Goal: Task Accomplishment & Management: Manage account settings

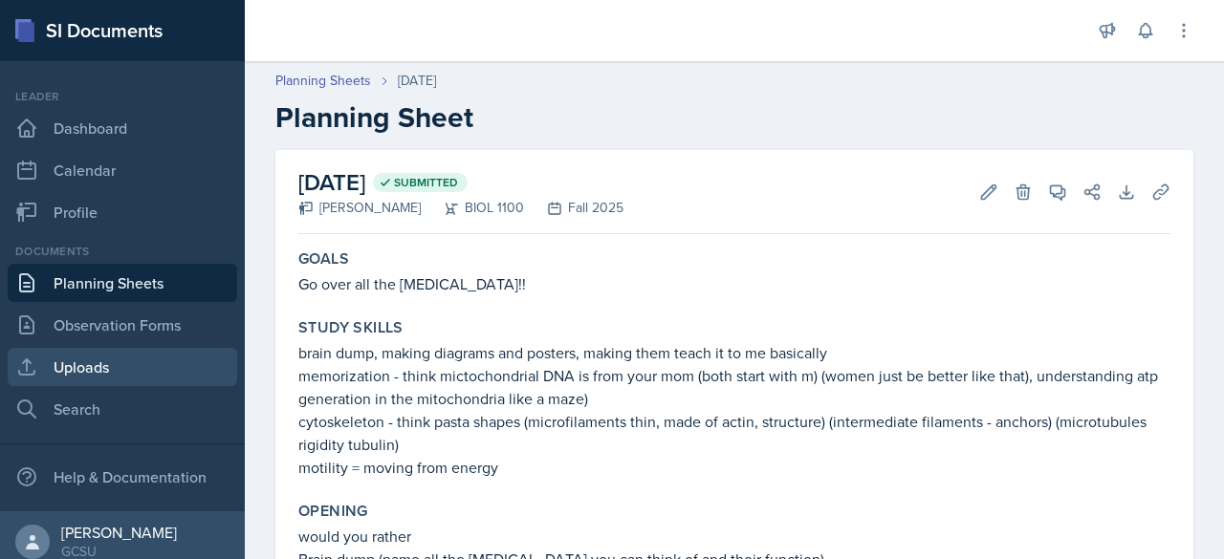
click at [122, 368] on link "Uploads" at bounding box center [122, 367] width 229 height 38
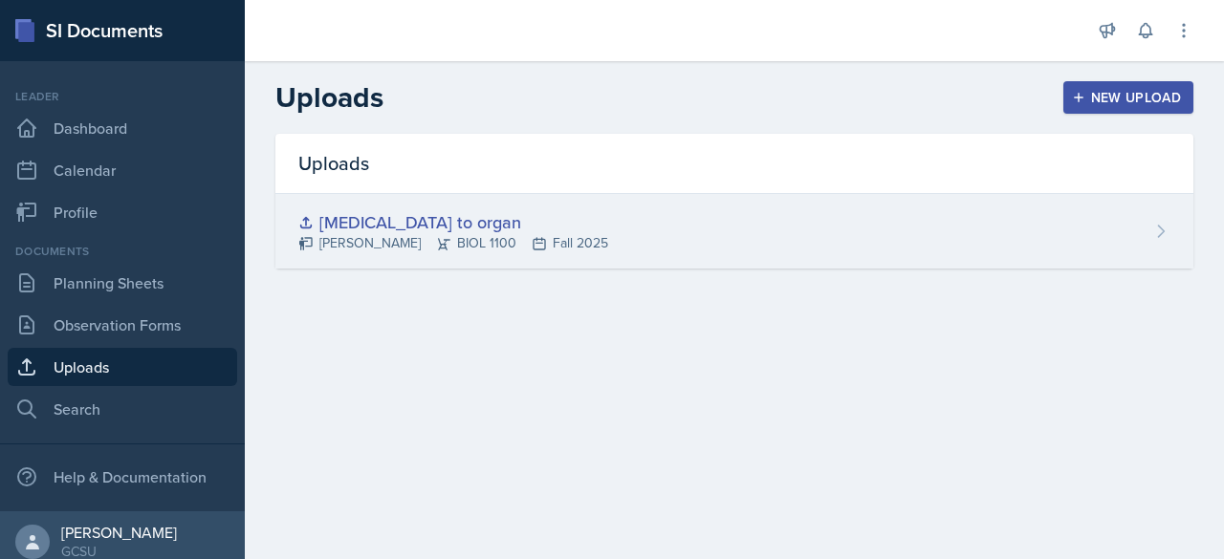
click at [402, 229] on div "[MEDICAL_DATA] to organ" at bounding box center [453, 222] width 310 height 26
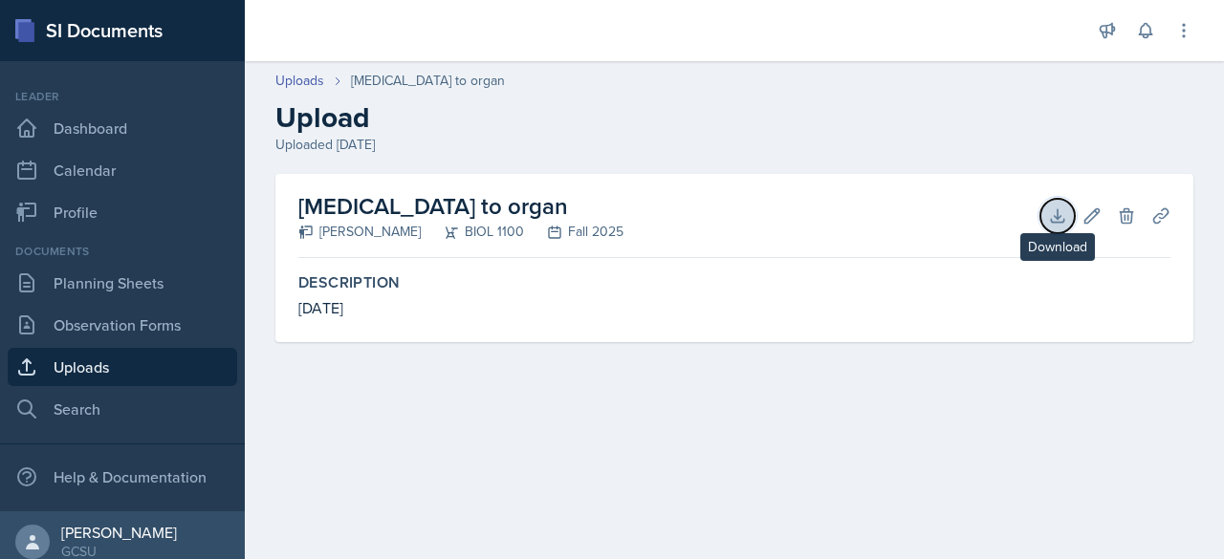
click at [1063, 211] on icon at bounding box center [1057, 216] width 19 height 19
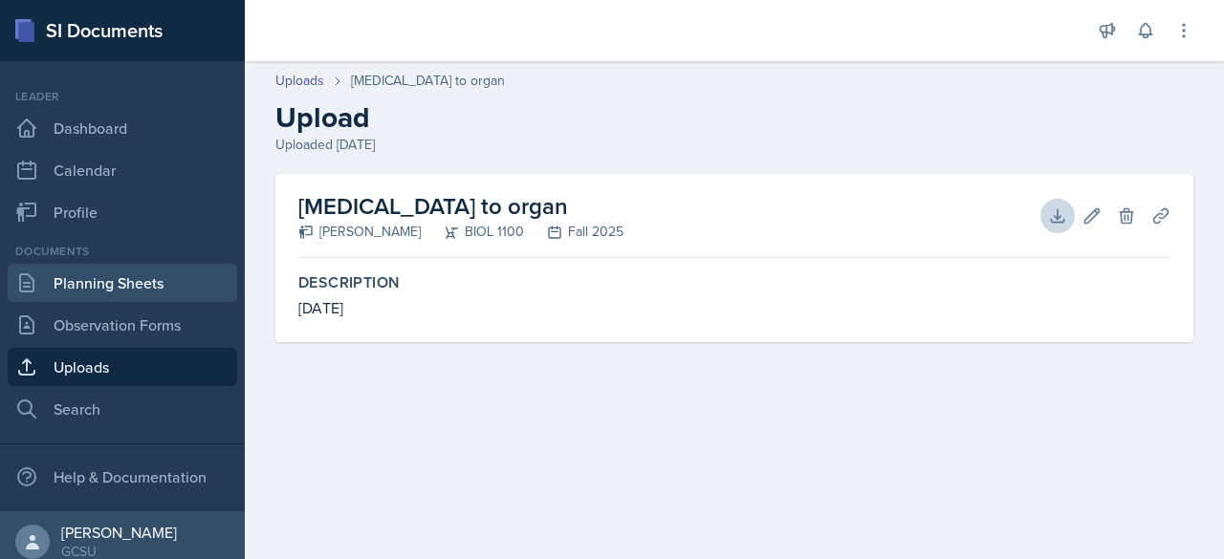
click at [115, 279] on link "Planning Sheets" at bounding box center [122, 283] width 229 height 38
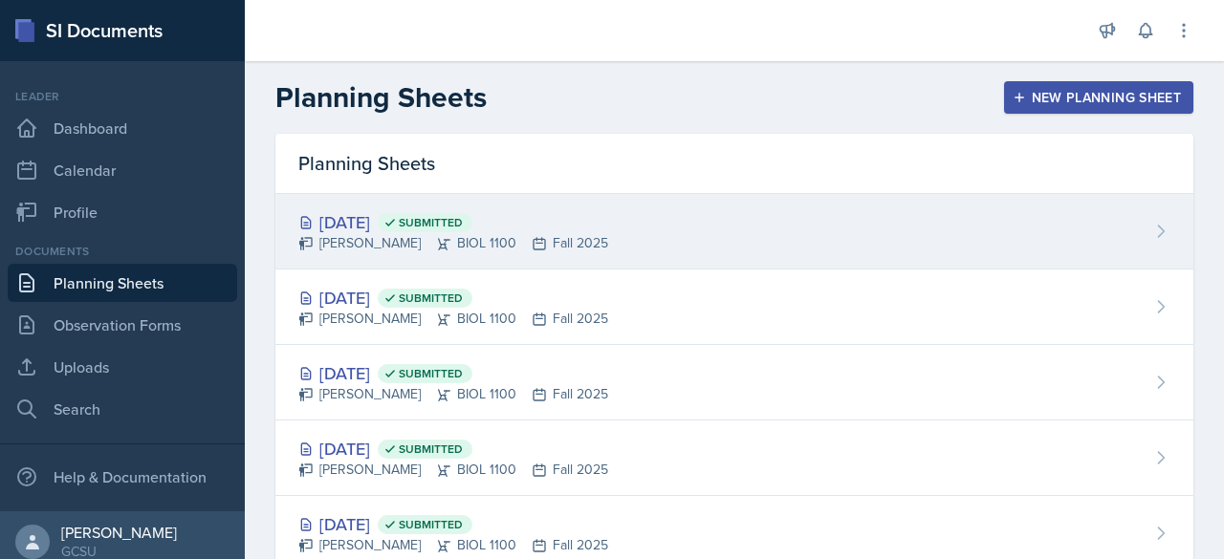
click at [369, 229] on div "[DATE] Submitted" at bounding box center [453, 222] width 310 height 26
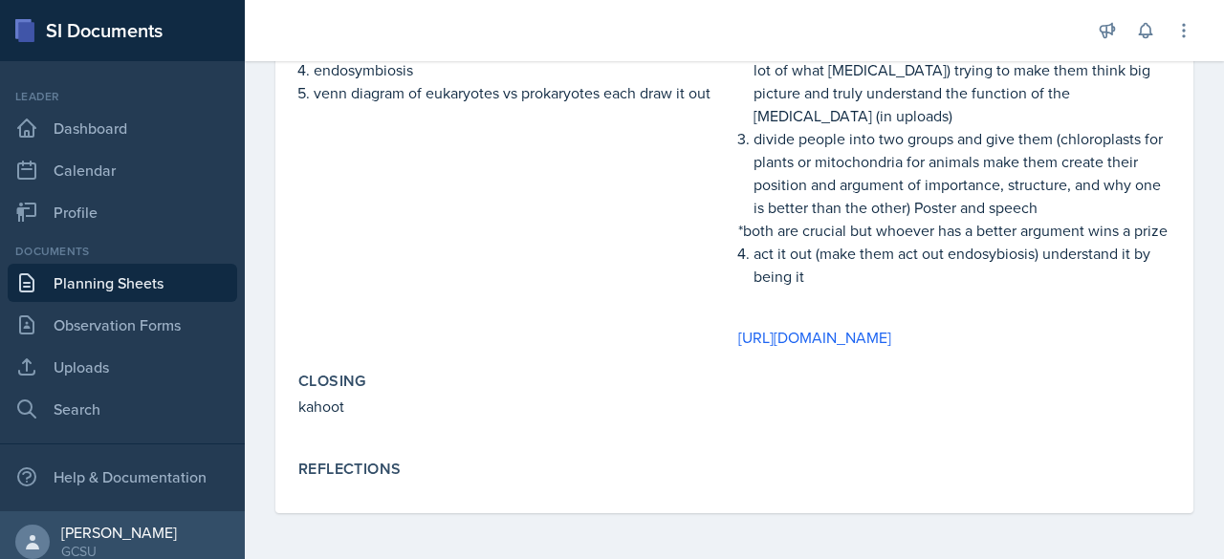
scroll to position [672, 0]
click at [1025, 288] on p at bounding box center [954, 297] width 432 height 19
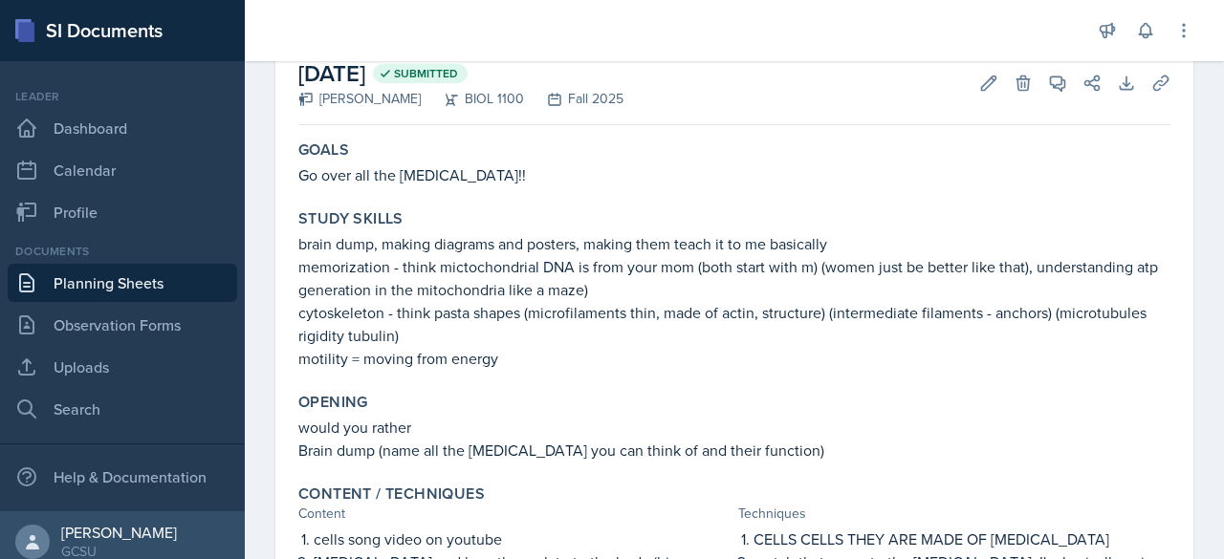
scroll to position [108, 0]
click at [979, 82] on icon at bounding box center [988, 84] width 19 height 19
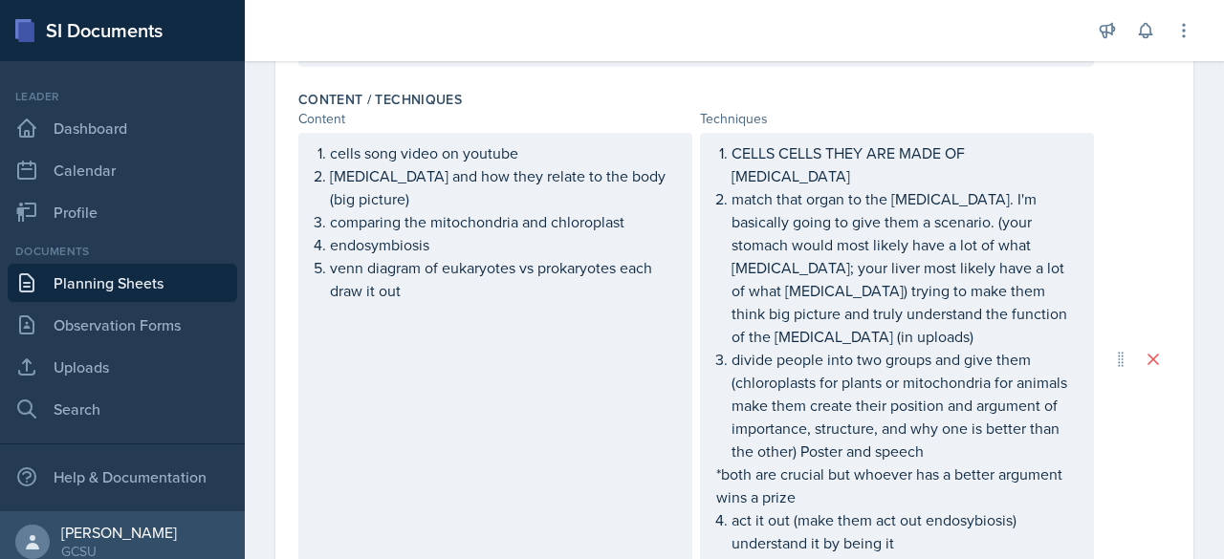
scroll to position [633, 0]
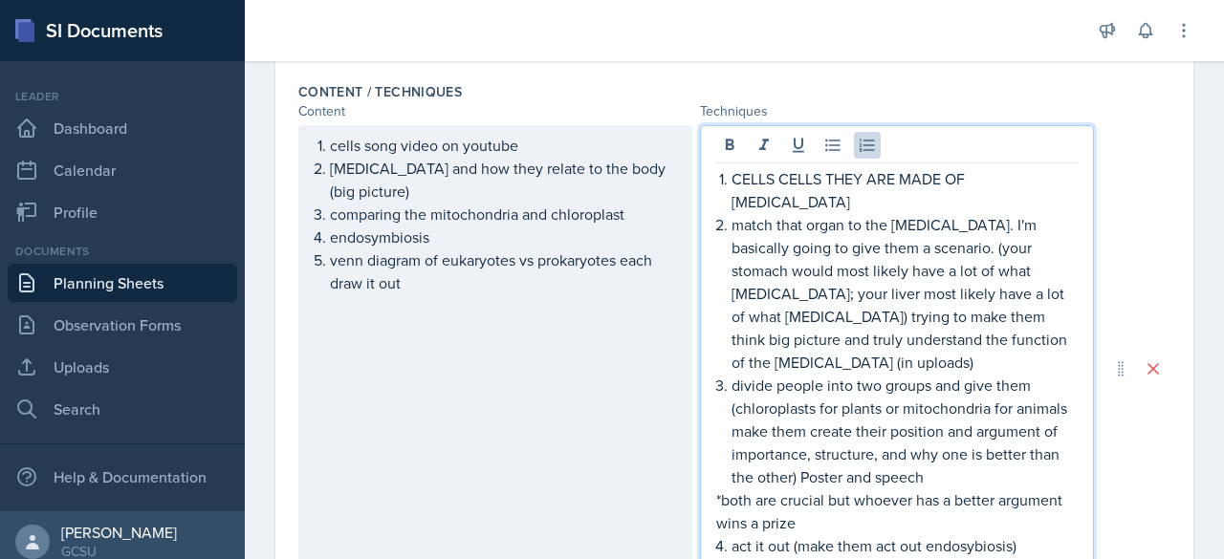
click at [933, 535] on p "act it out (make them act out endosybiosis) understand it by being it" at bounding box center [905, 558] width 346 height 46
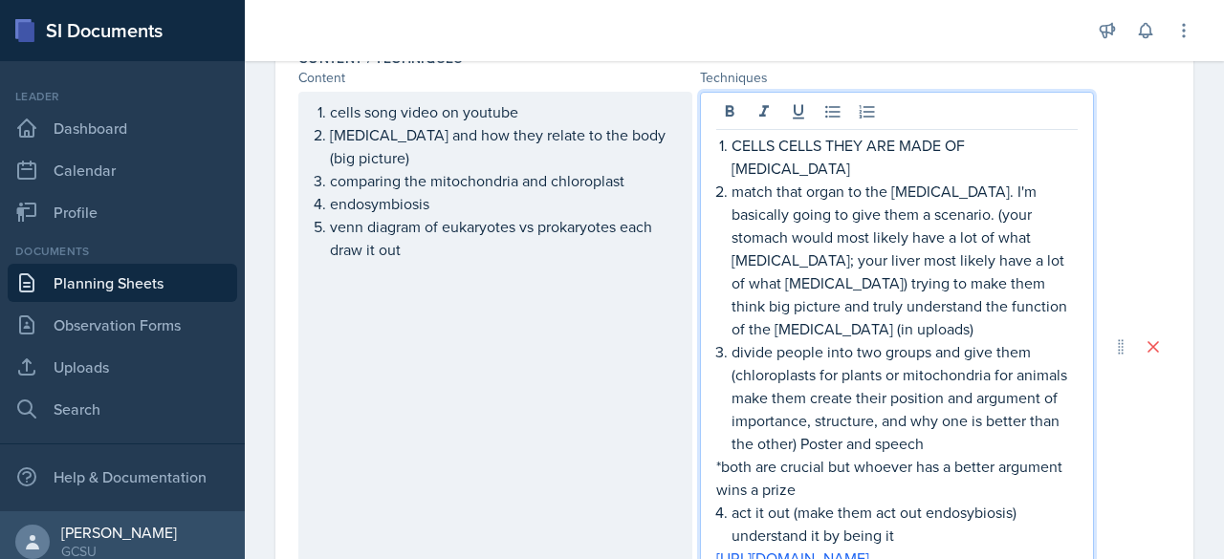
scroll to position [678, 0]
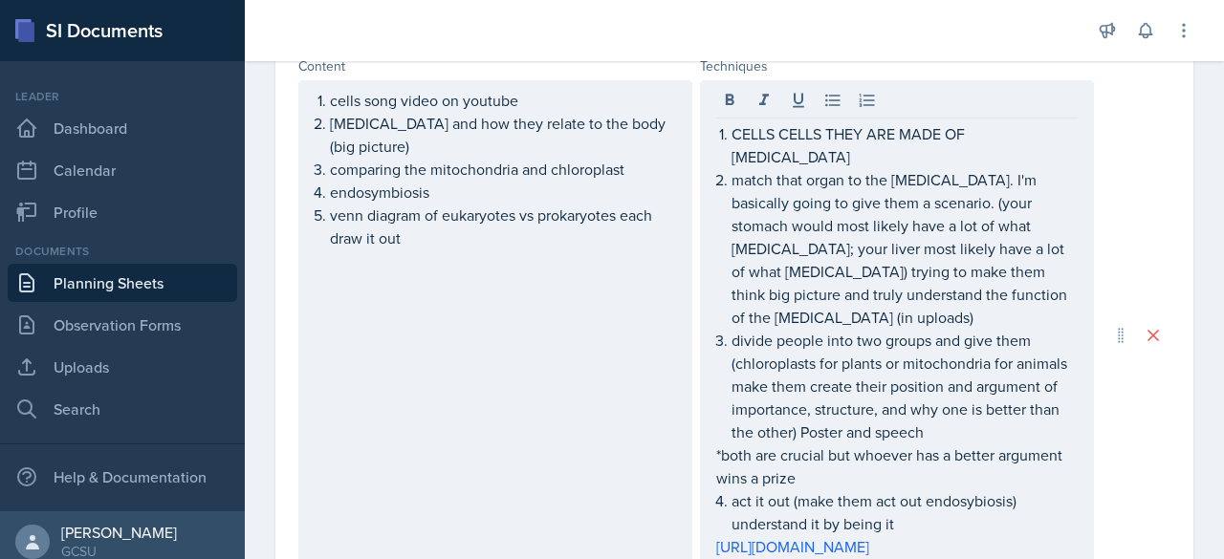
click at [1190, 426] on div "Date [DATE] [DATE] 31 1 2 3 4 5 6 7 8 9 10 11 12 13 14 15 16 17 18 19 20 21 22 …" at bounding box center [734, 320] width 979 height 1697
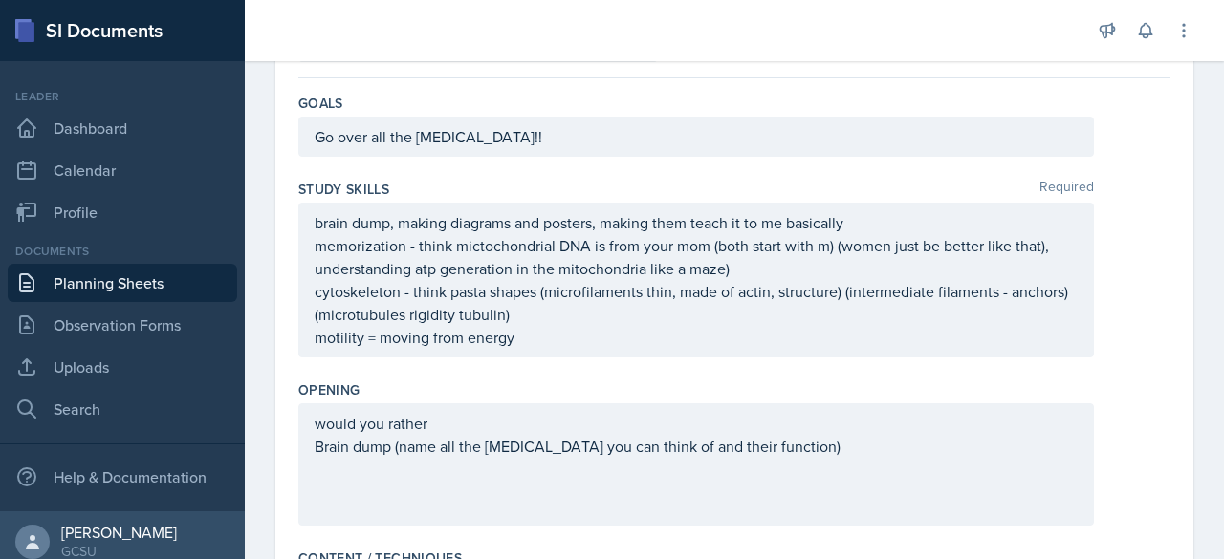
scroll to position [114, 0]
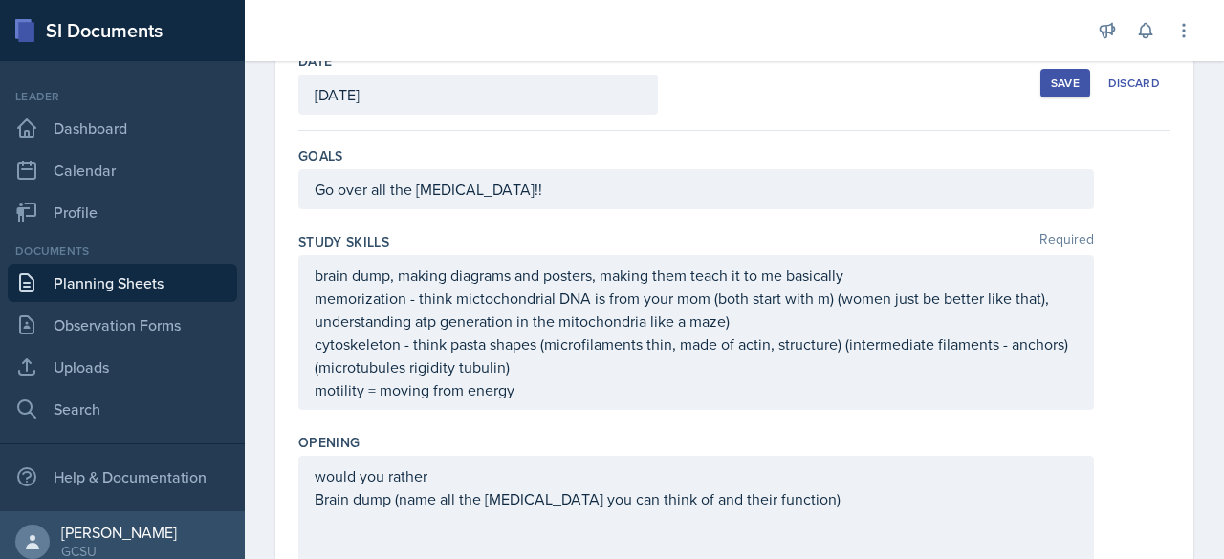
click at [1051, 87] on div "Save" at bounding box center [1065, 83] width 29 height 15
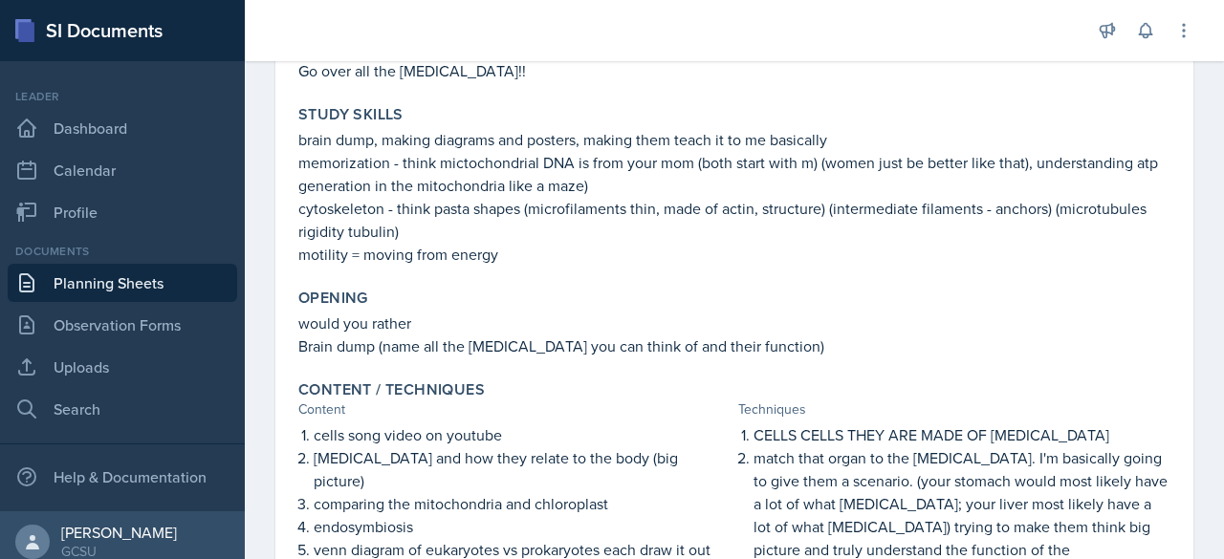
scroll to position [224, 0]
